Goal: Information Seeking & Learning: Check status

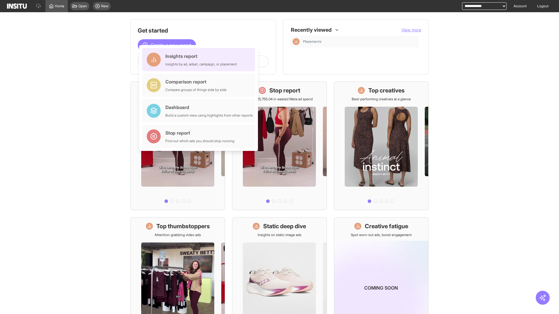
click at [200, 60] on div "Insights report Insights by ad, adset, campaign, or placement" at bounding box center [201, 60] width 72 height 14
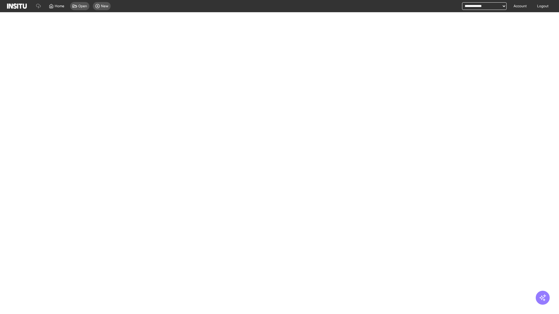
select select "**"
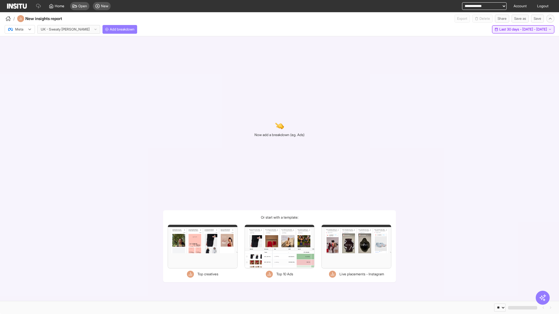
click at [511, 29] on span "Last 30 days - [DATE] - [DATE]" at bounding box center [523, 29] width 48 height 5
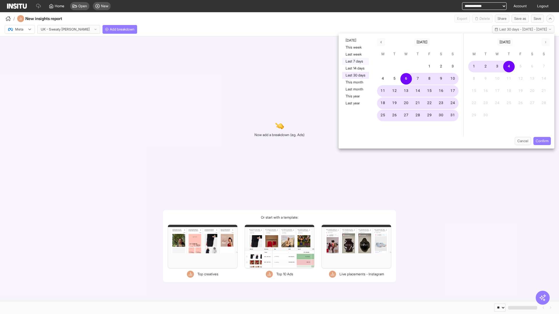
click at [355, 61] on button "Last 7 days" at bounding box center [355, 61] width 27 height 7
